Goal: Browse casually: Explore the website without a specific task or goal

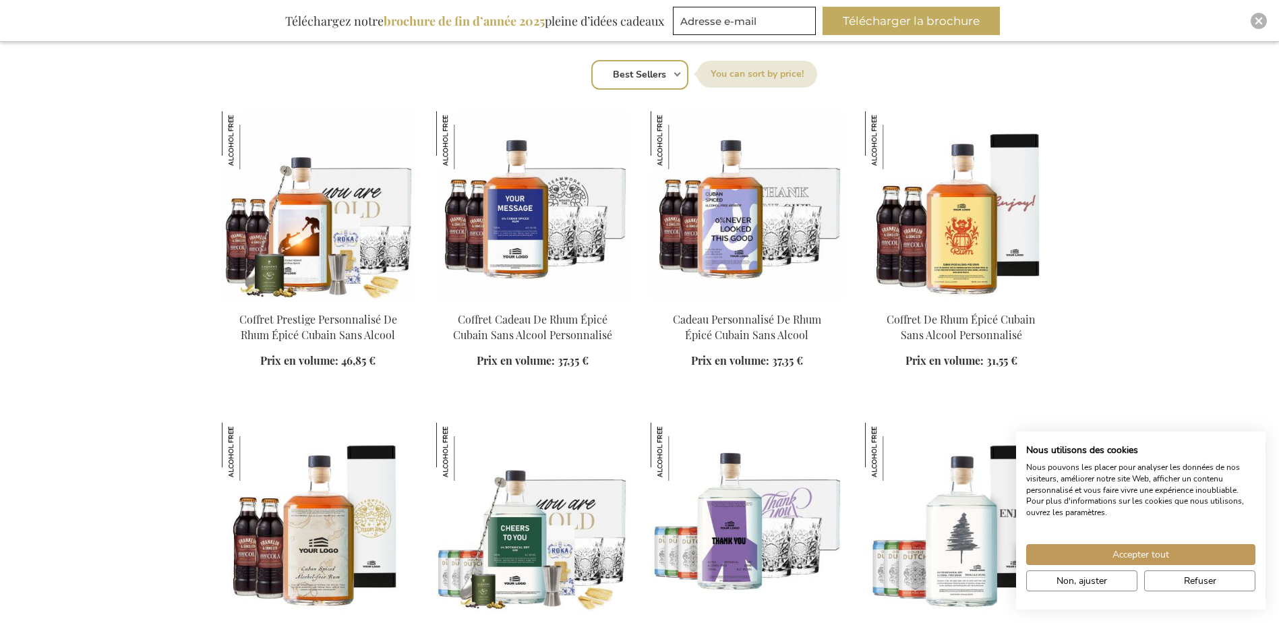
scroll to position [1011, 0]
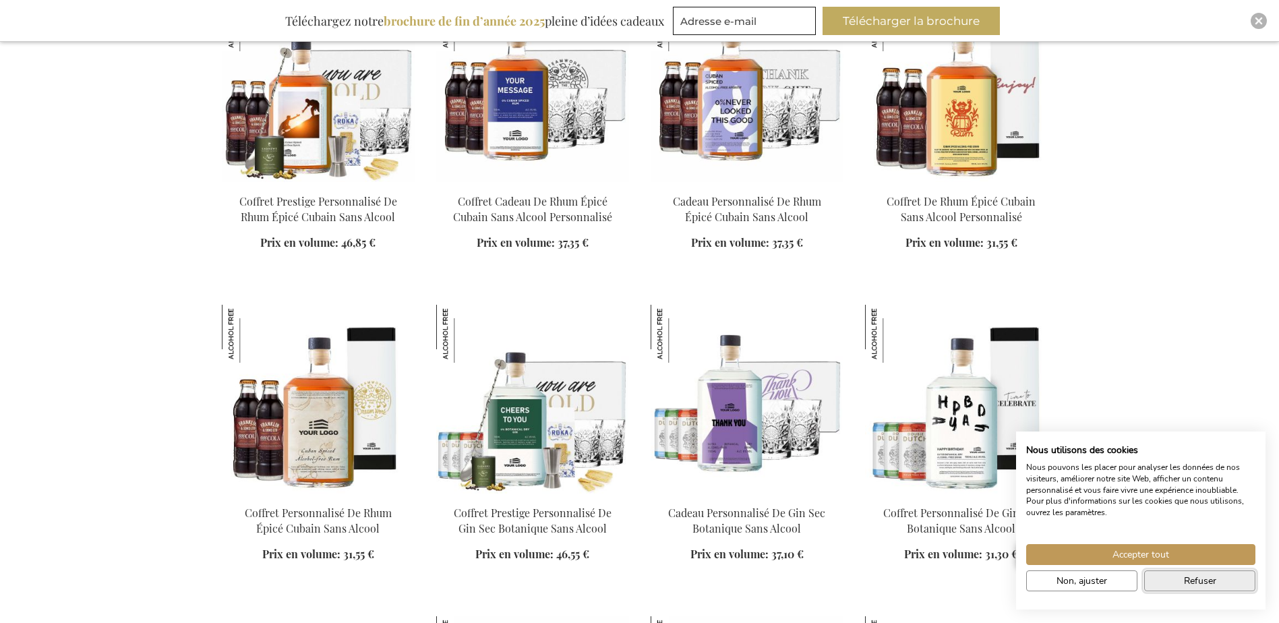
click at [1186, 581] on span "Refuser" at bounding box center [1200, 581] width 32 height 14
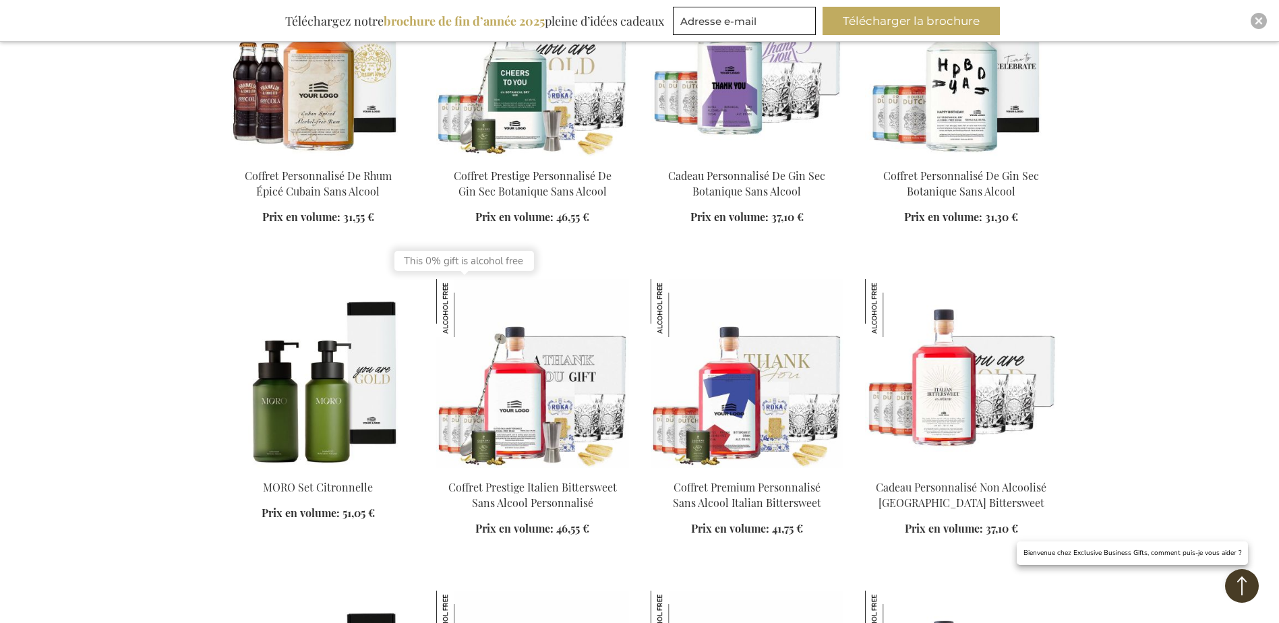
scroll to position [1618, 0]
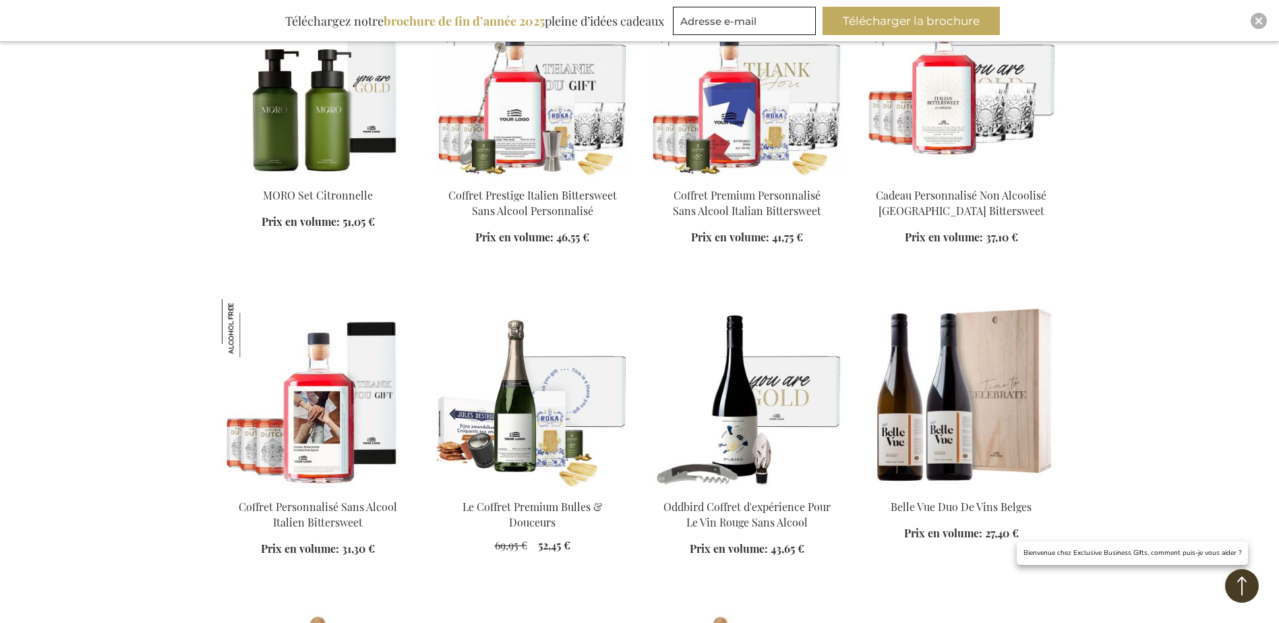
scroll to position [1955, 0]
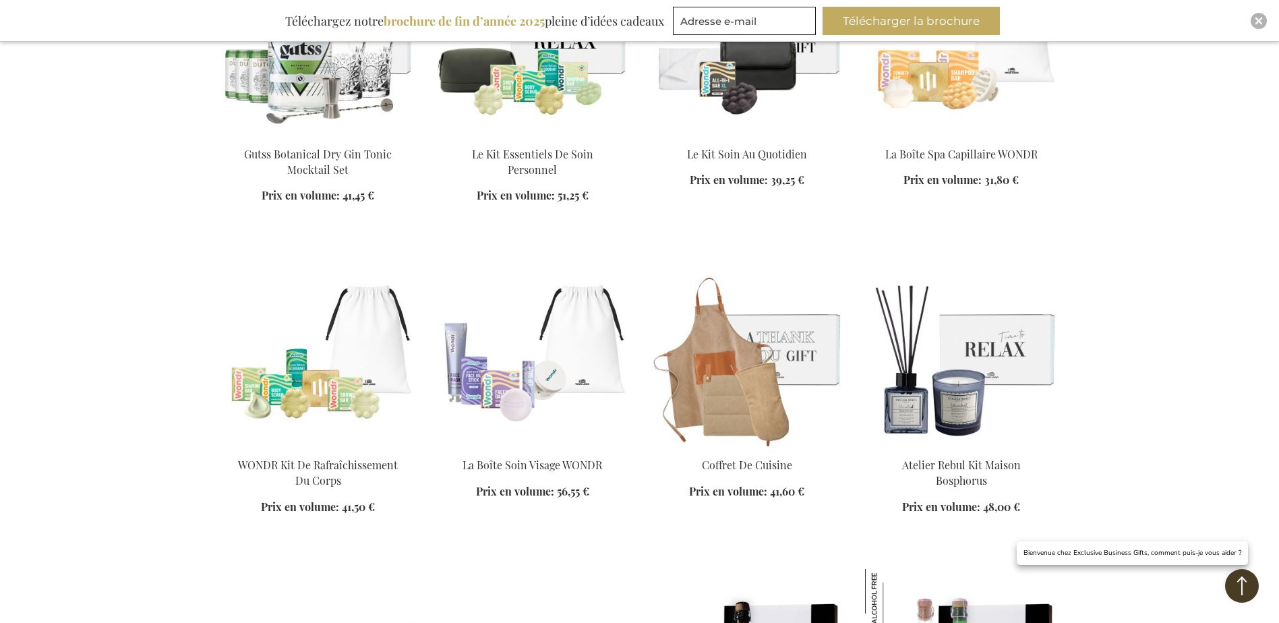
scroll to position [3573, 0]
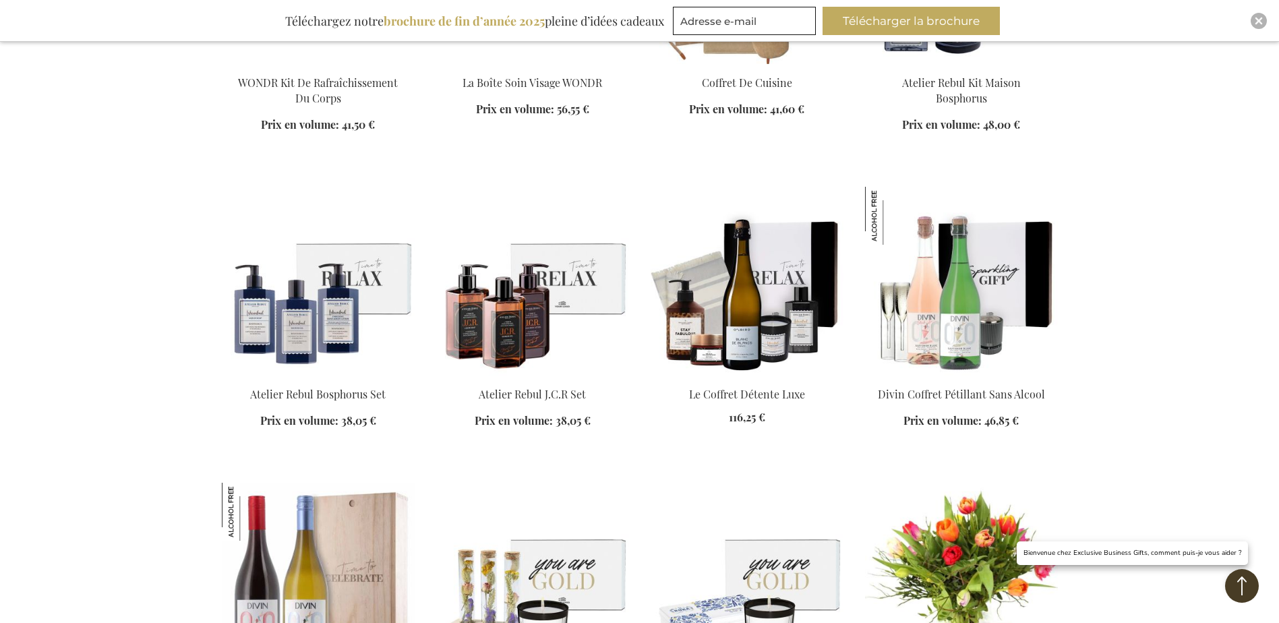
scroll to position [4112, 0]
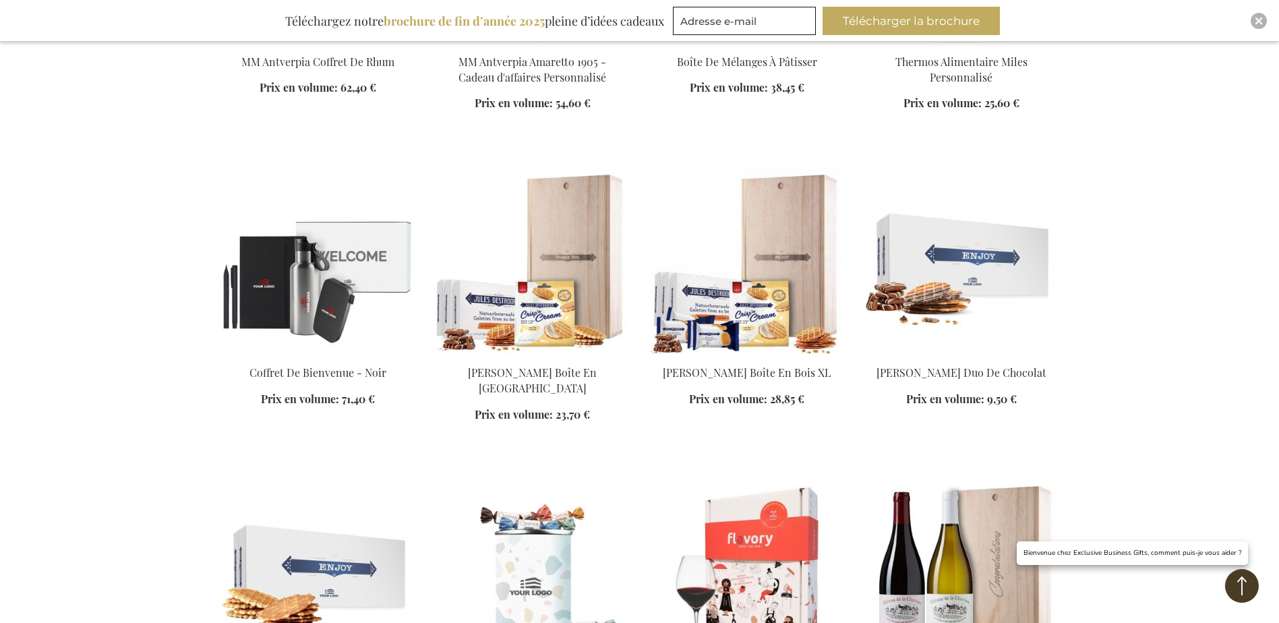
scroll to position [5595, 0]
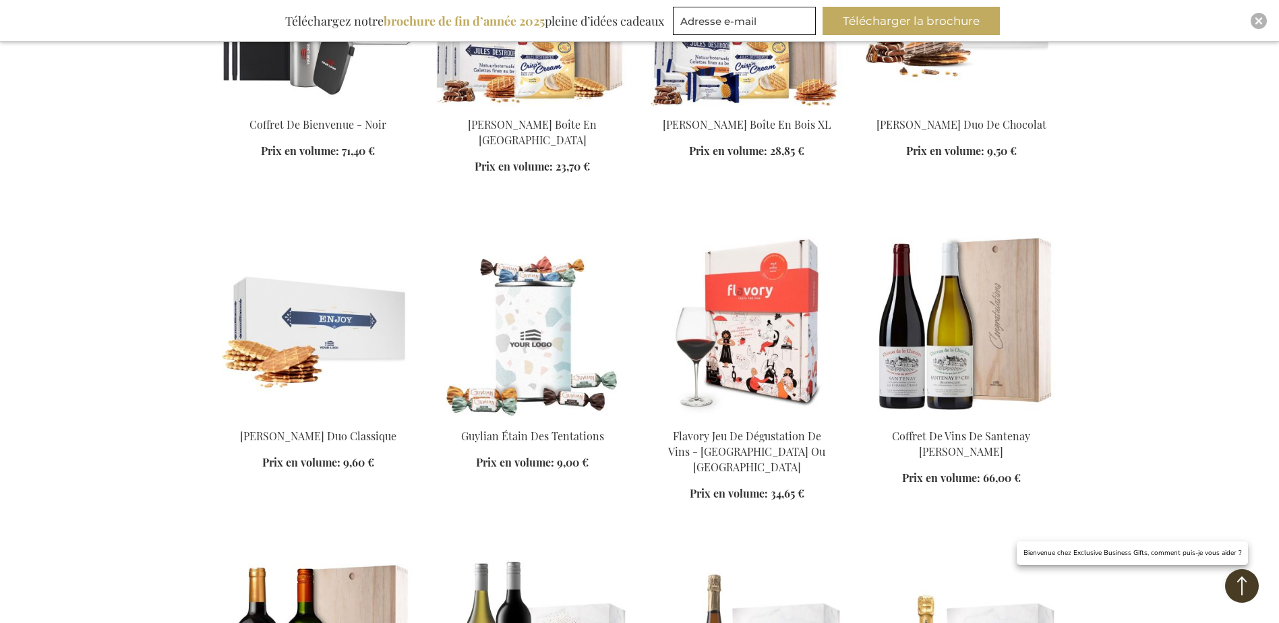
scroll to position [5932, 0]
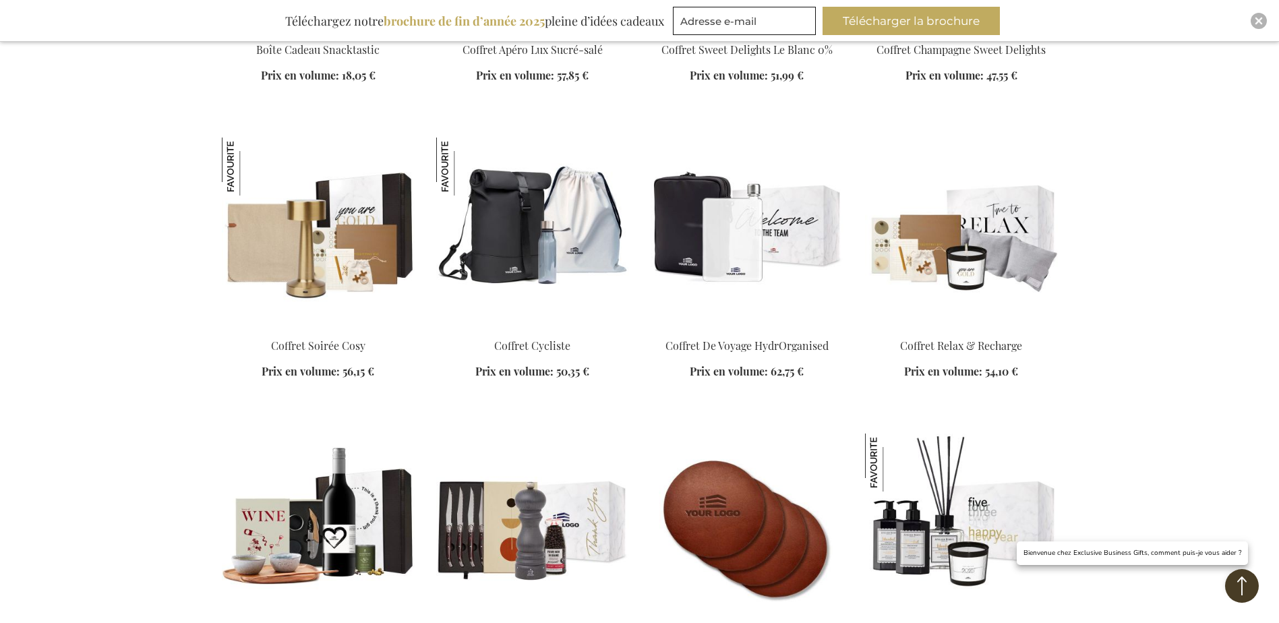
scroll to position [7281, 0]
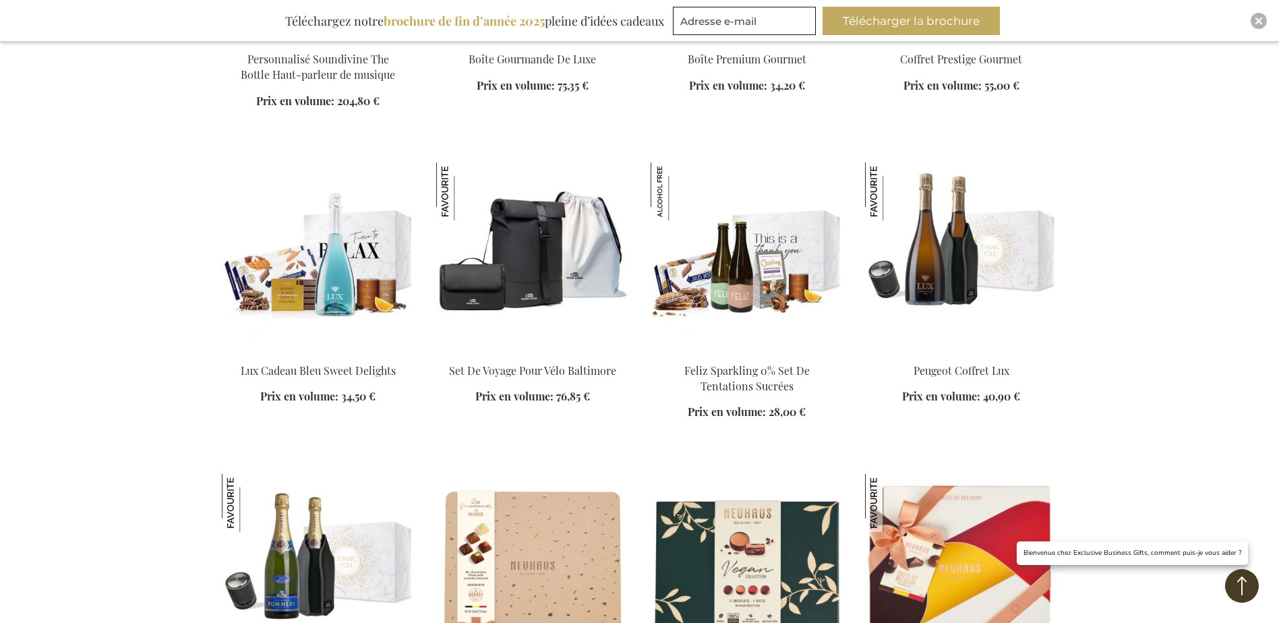
scroll to position [8359, 0]
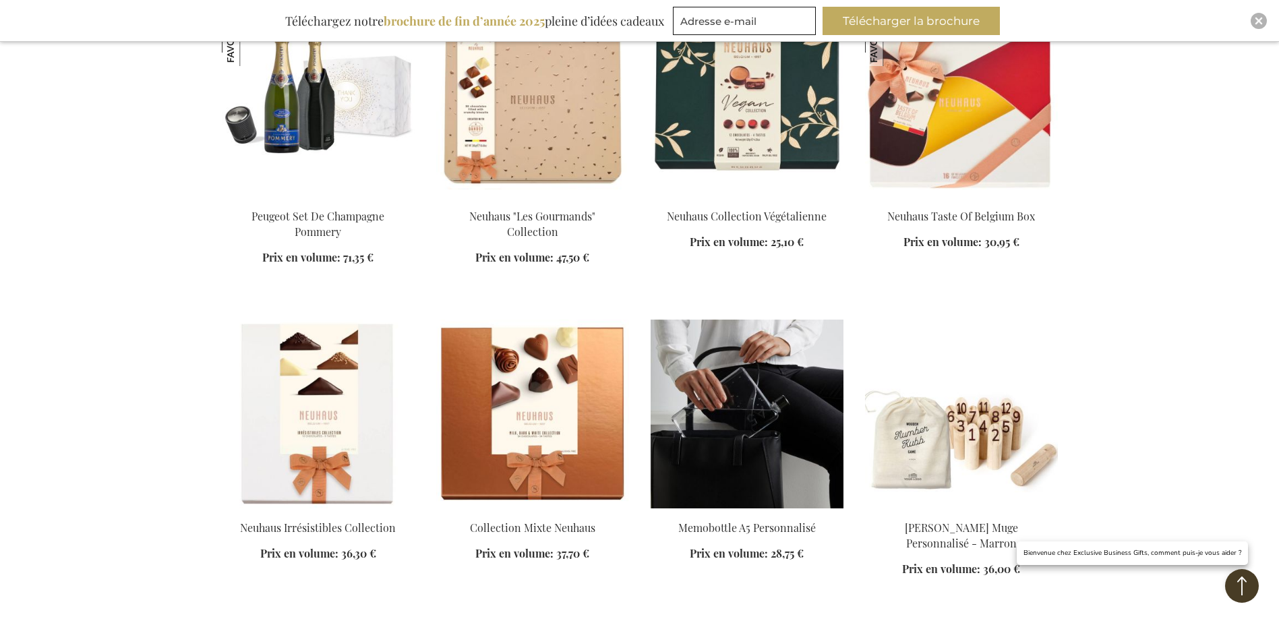
scroll to position [9034, 0]
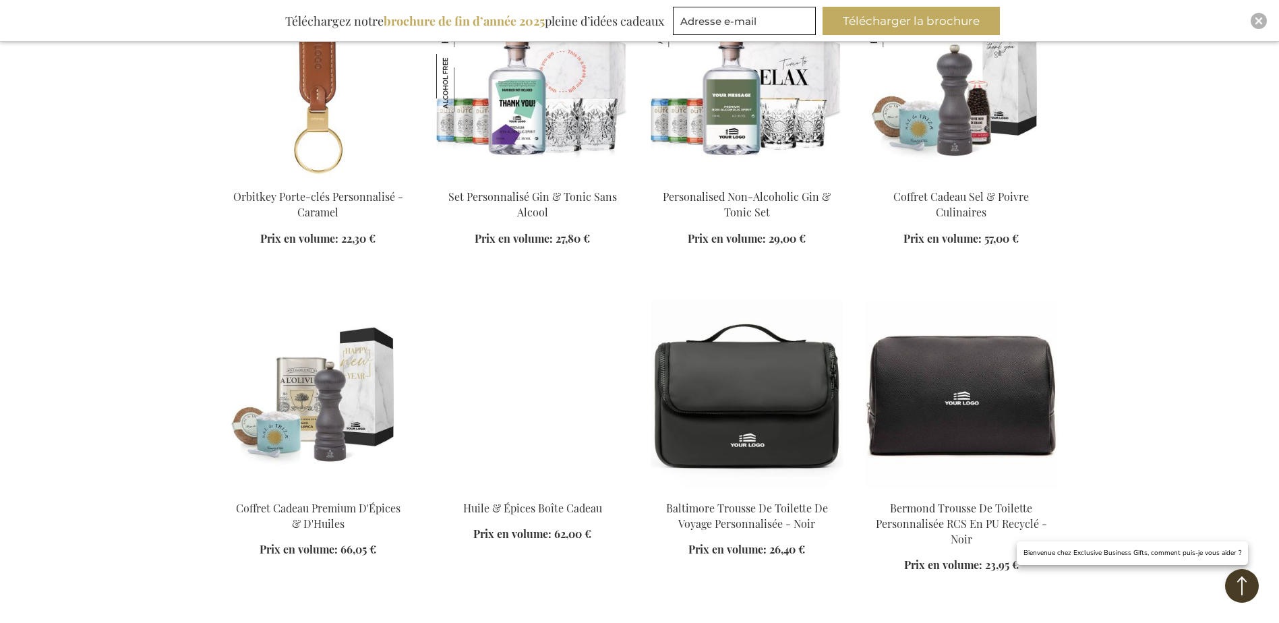
scroll to position [10382, 0]
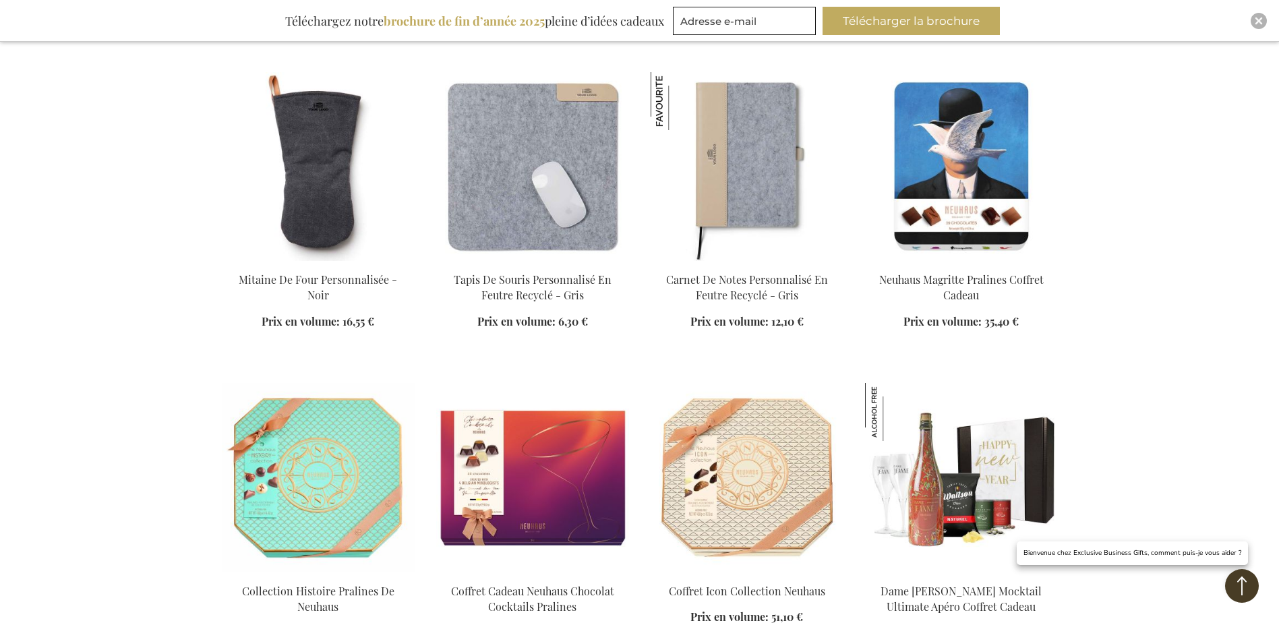
scroll to position [11865, 0]
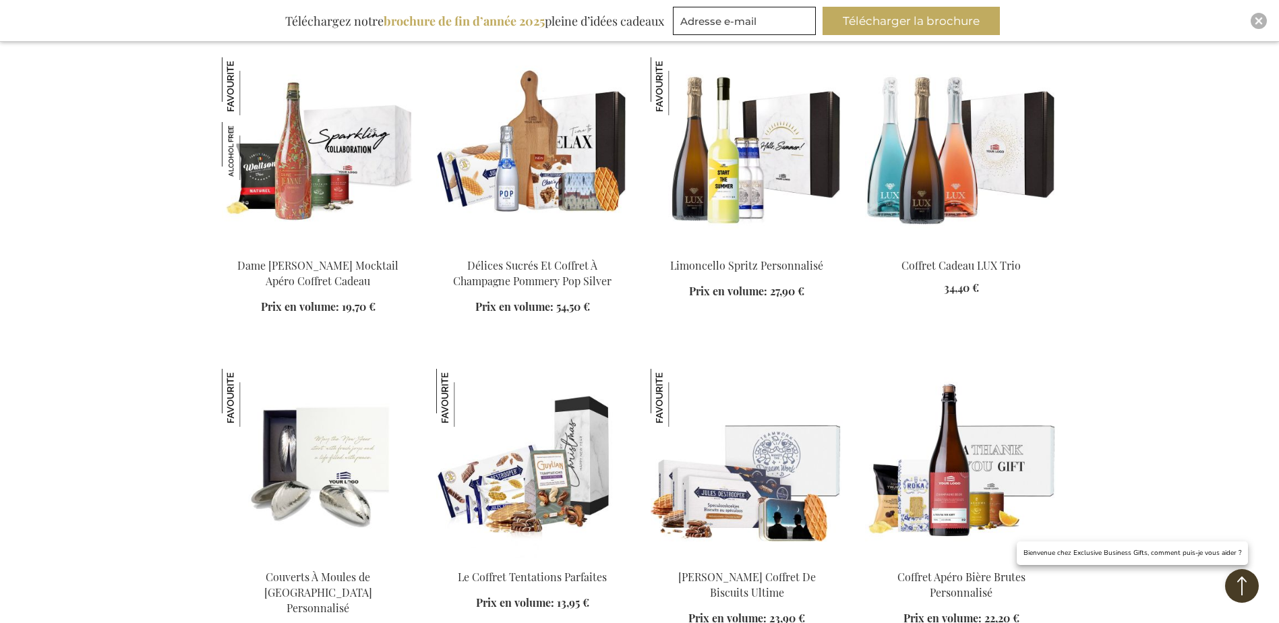
scroll to position [12741, 0]
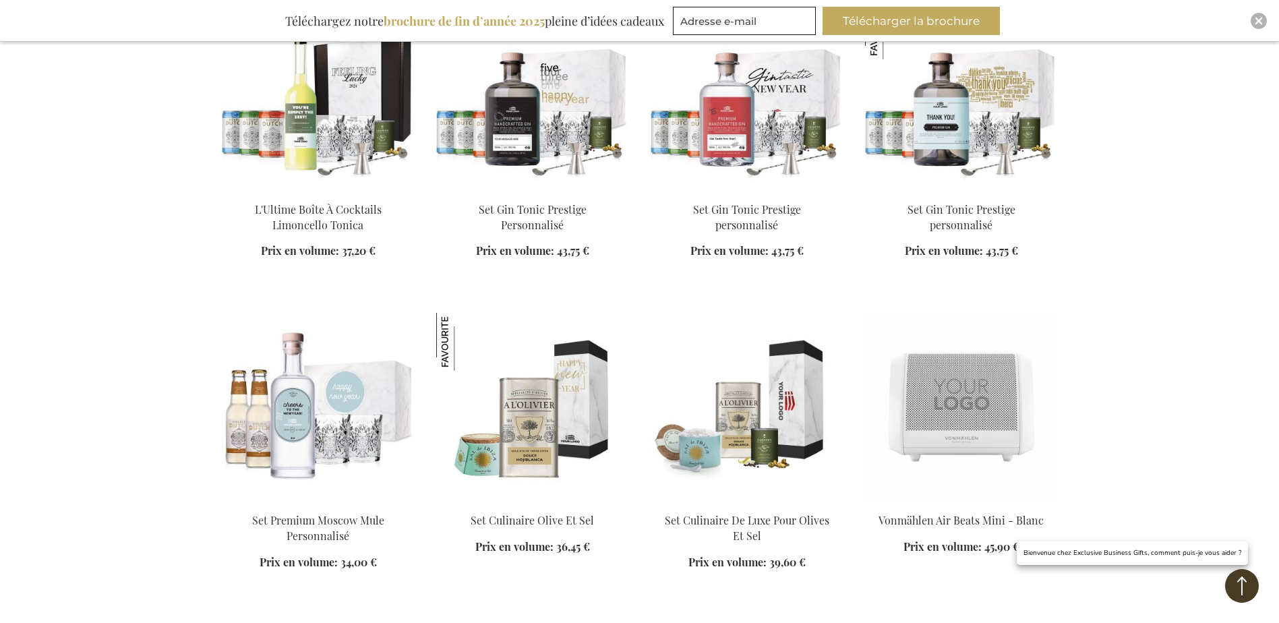
scroll to position [14899, 0]
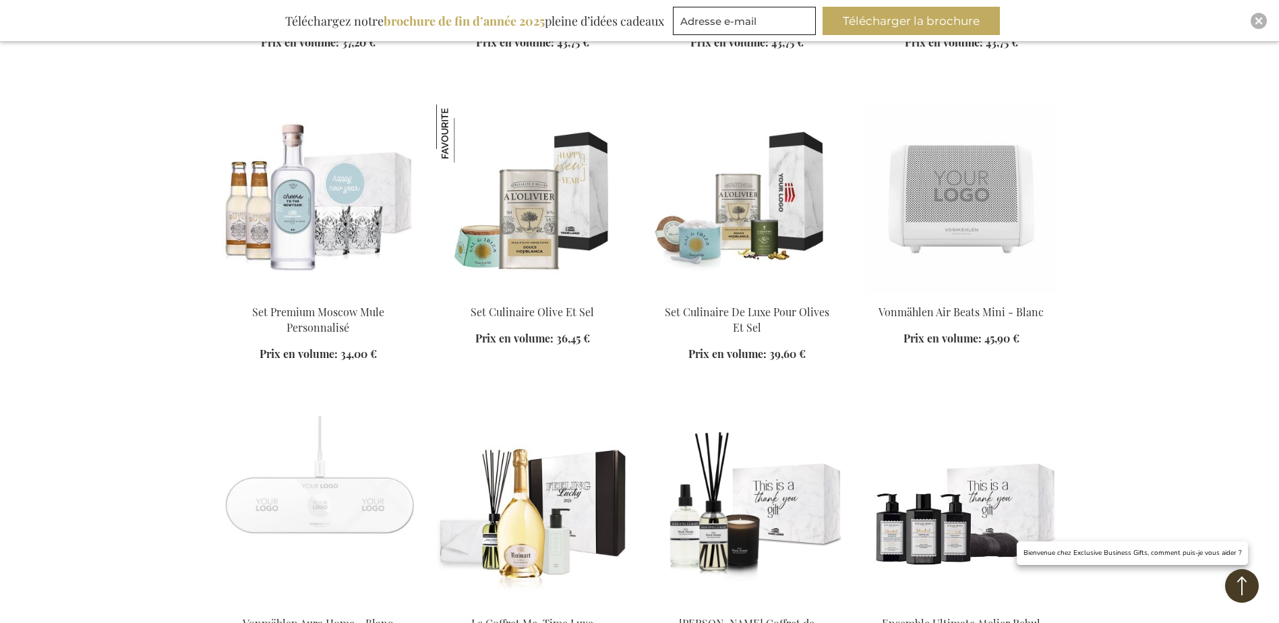
scroll to position [15101, 0]
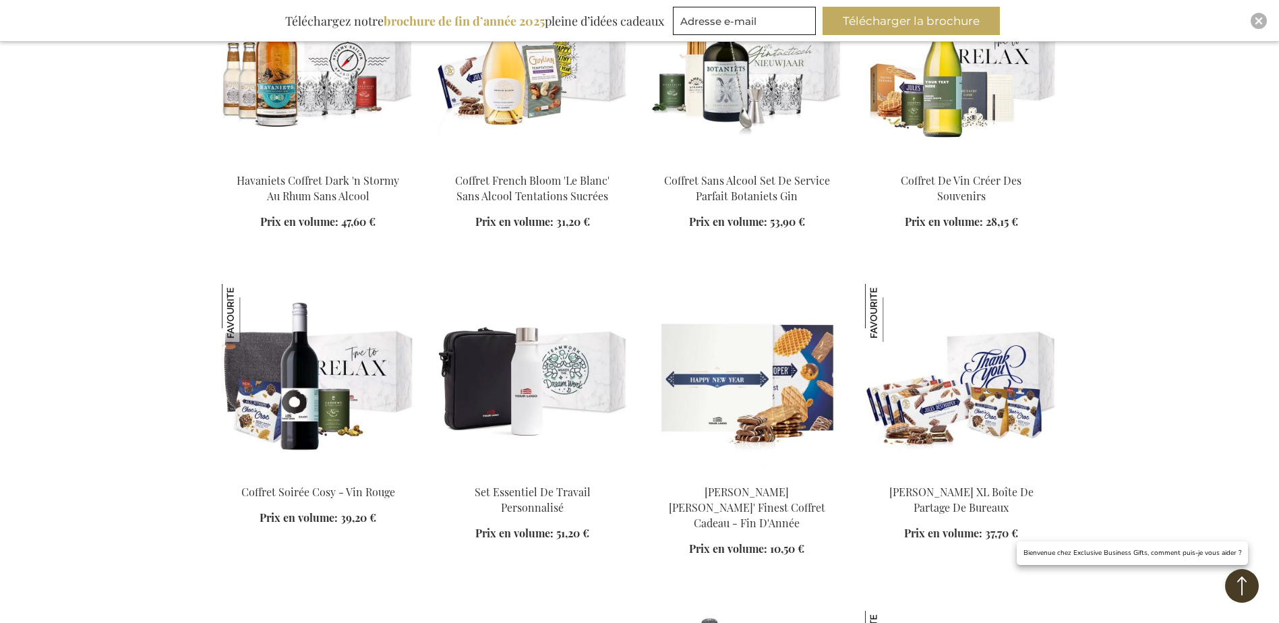
scroll to position [16449, 0]
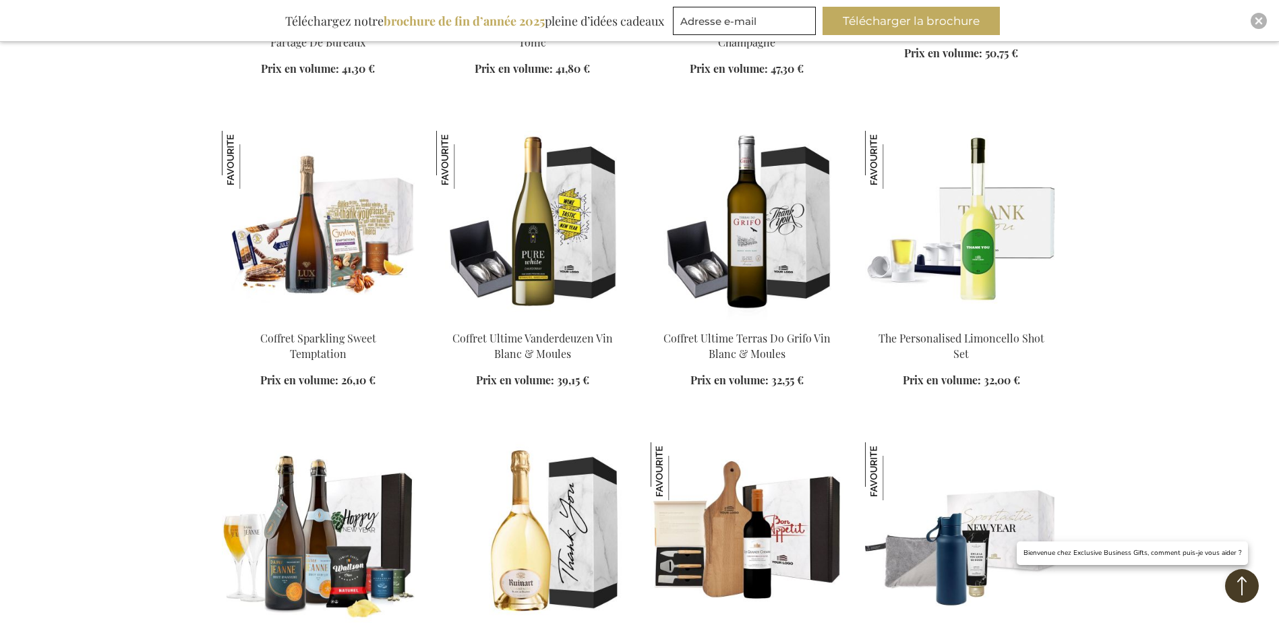
scroll to position [17258, 0]
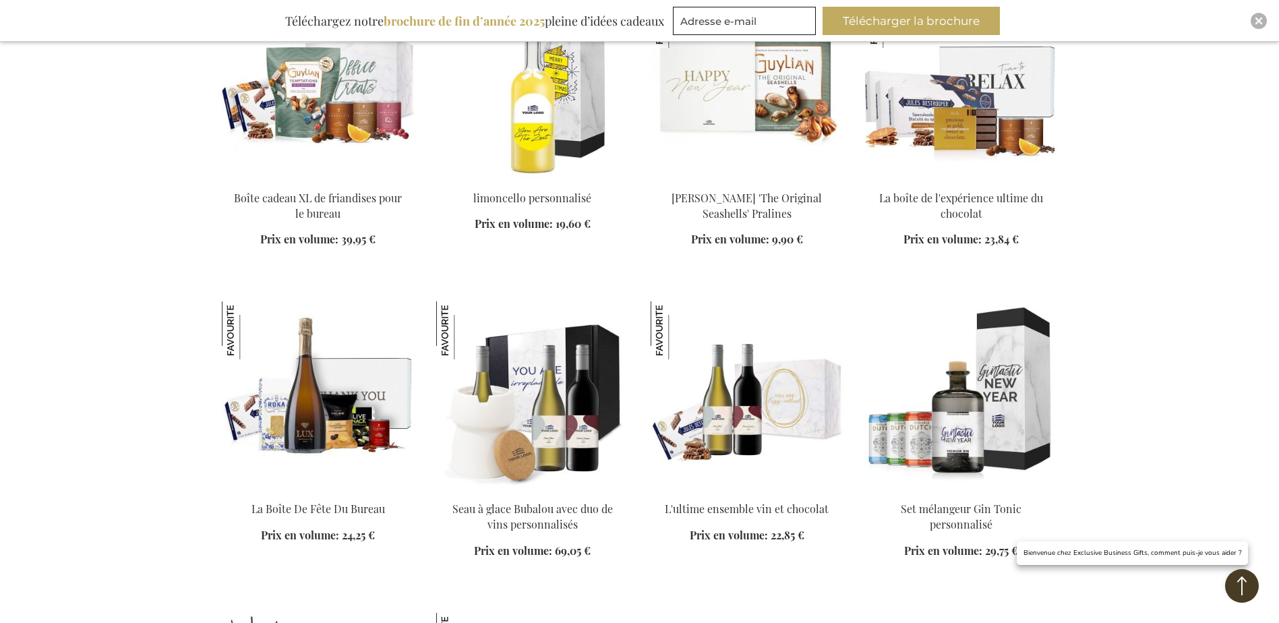
scroll to position [18674, 0]
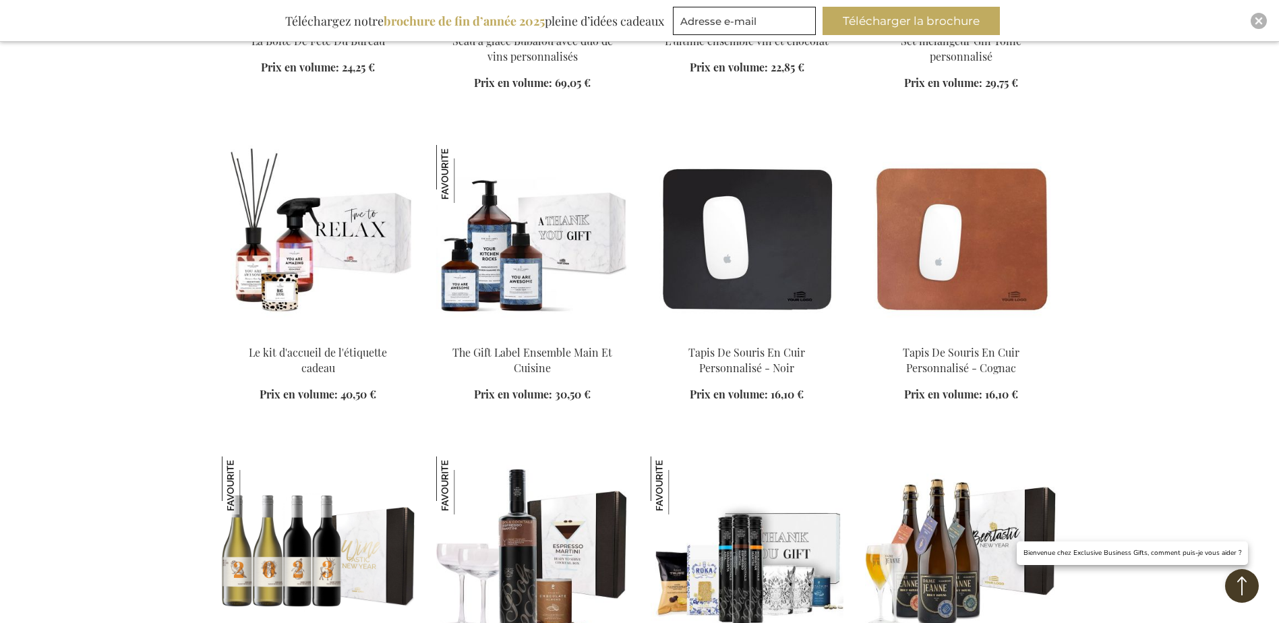
scroll to position [19348, 0]
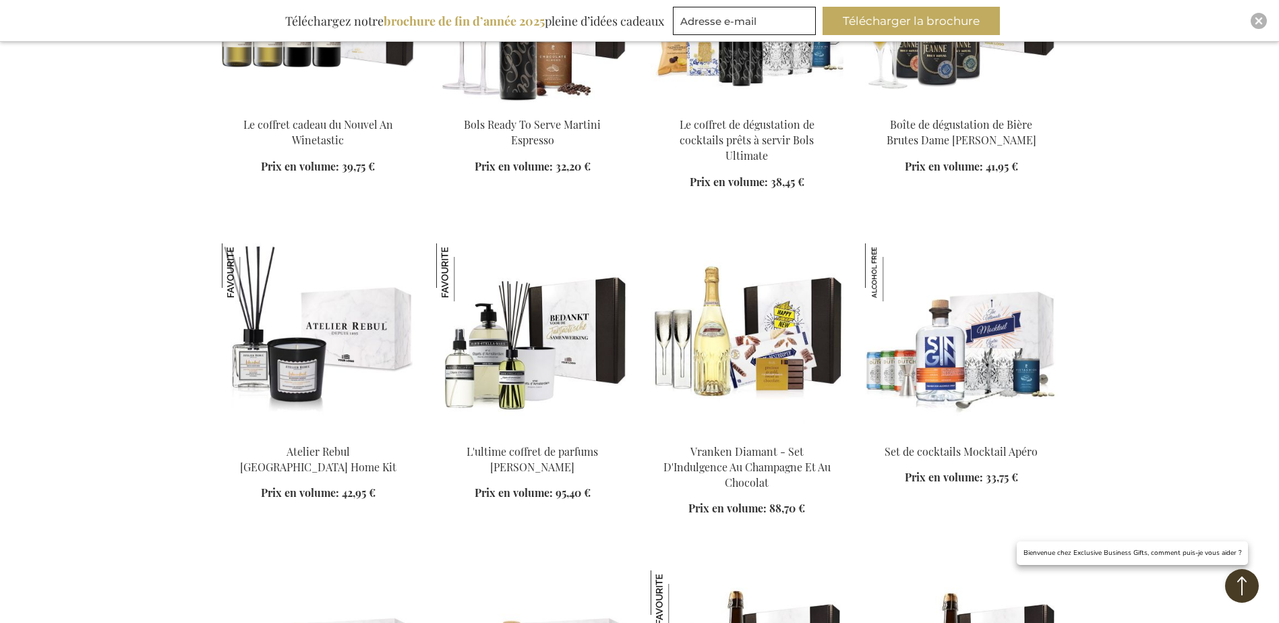
scroll to position [19078, 0]
